Goal: Task Accomplishment & Management: Manage account settings

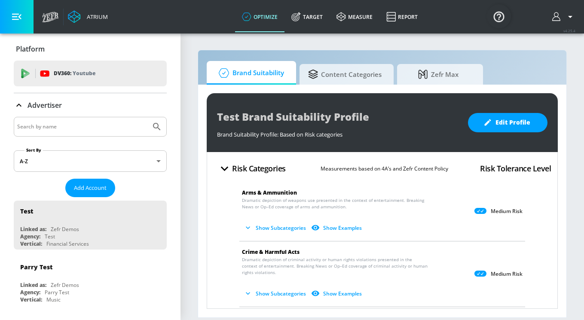
click at [68, 127] on input "Search by name" at bounding box center [82, 126] width 130 height 11
paste input "OMD NSPCC Biddable x Zefr Onboarding"
drag, startPoint x: 31, startPoint y: 125, endPoint x: 8, endPoint y: 125, distance: 23.2
drag, startPoint x: 35, startPoint y: 124, endPoint x: 110, endPoint y: 126, distance: 75.7
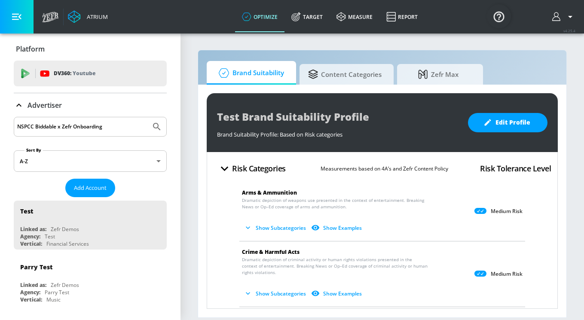
click at [110, 126] on input "NSPCC Biddable x Zefr Onboarding" at bounding box center [82, 126] width 130 height 11
type input "NSPCC"
click at [147, 117] on button "Submit Search" at bounding box center [156, 126] width 19 height 19
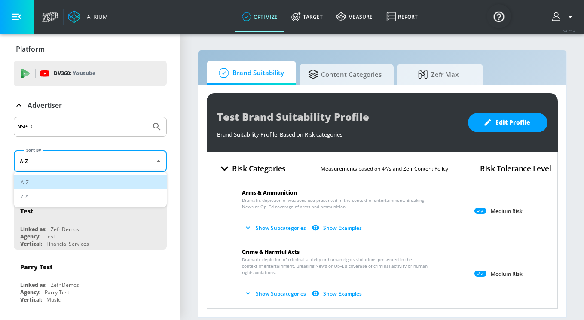
click at [54, 155] on body "Atrium optimize Target measure Report optimize Target measure Report v 4.25.4 P…" at bounding box center [292, 160] width 584 height 320
click at [55, 125] on div at bounding box center [292, 160] width 584 height 320
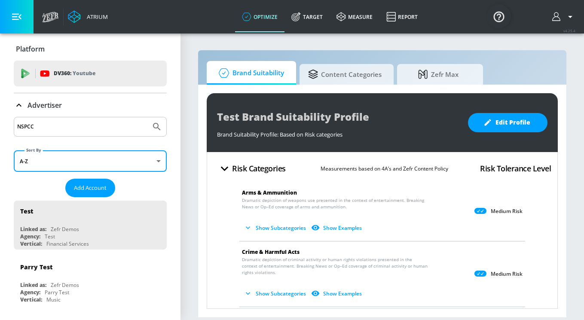
click at [51, 129] on input "NSPCC" at bounding box center [82, 126] width 130 height 11
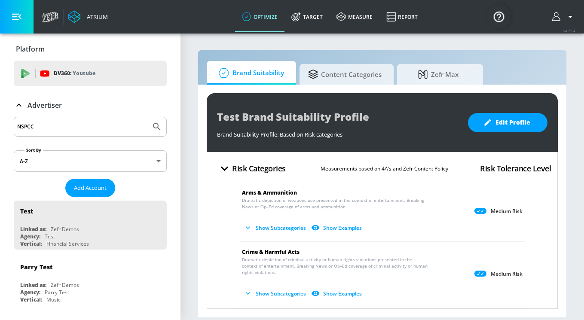
click at [147, 117] on button "Submit Search" at bounding box center [156, 126] width 19 height 19
click at [149, 128] on button "Submit Search" at bounding box center [156, 126] width 19 height 19
click at [52, 17] on icon at bounding box center [52, 16] width 4 height 6
click at [301, 18] on icon at bounding box center [295, 16] width 9 height 9
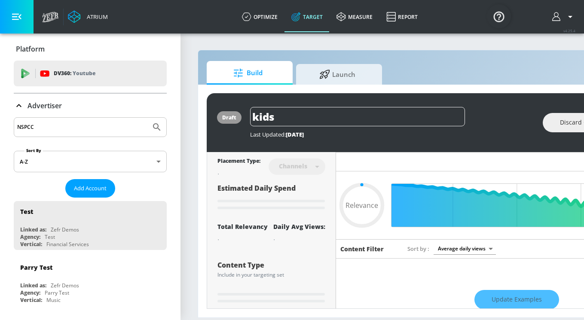
type input "0.59"
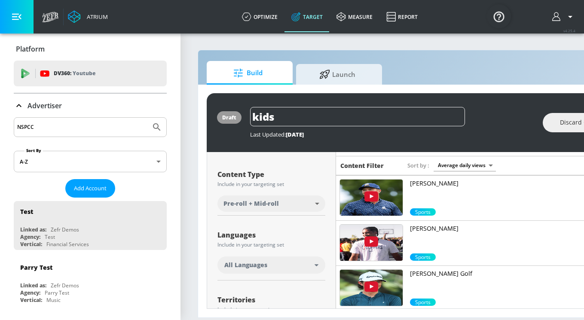
scroll to position [216, 0]
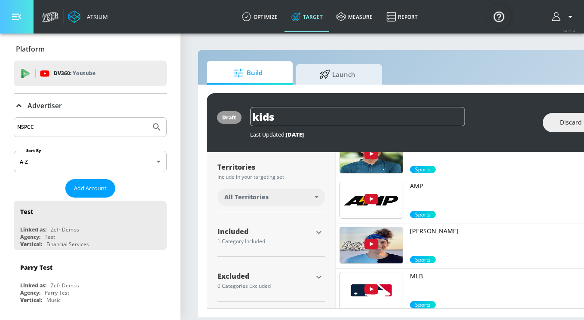
click at [22, 12] on button "button" at bounding box center [17, 17] width 34 height 34
